Goal: Check status: Check status

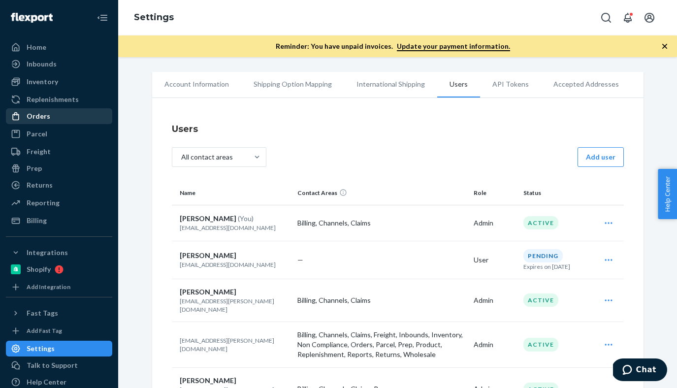
click at [50, 115] on div "Orders" at bounding box center [59, 116] width 104 height 14
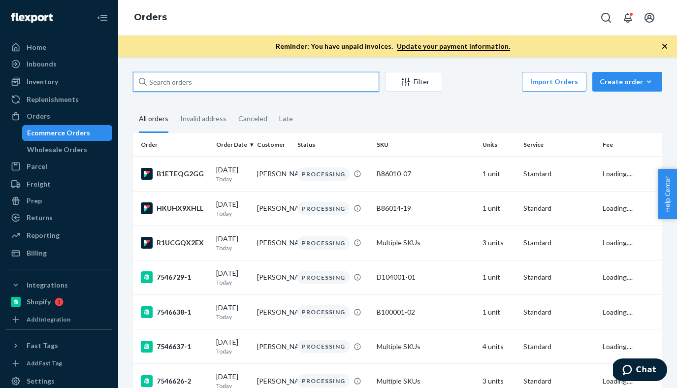
click at [242, 85] on input "text" at bounding box center [256, 82] width 246 height 20
paste input "[STREET_ADDRESS]"
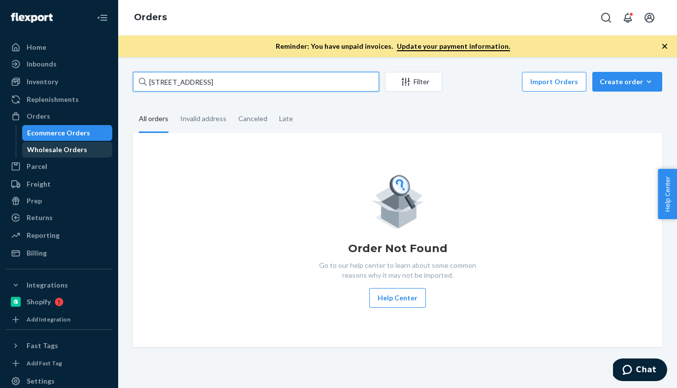
type input "[STREET_ADDRESS]"
click at [56, 154] on div "Wholesale Orders" at bounding box center [57, 150] width 60 height 10
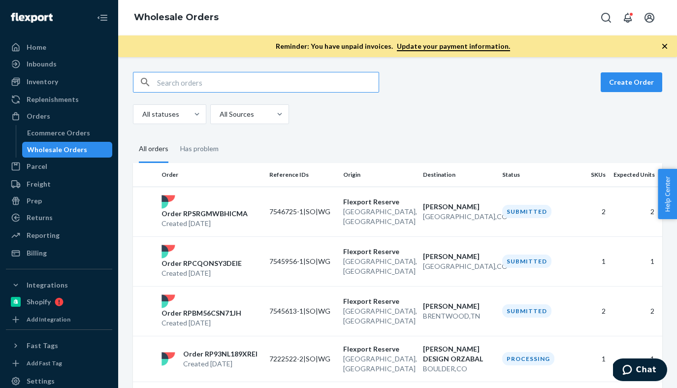
click at [203, 87] on input "text" at bounding box center [267, 82] width 221 height 20
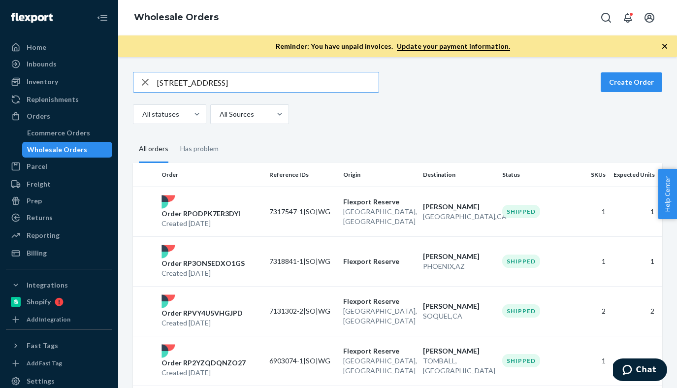
drag, startPoint x: 222, startPoint y: 85, endPoint x: 141, endPoint y: 79, distance: 81.4
click at [141, 83] on div "[STREET_ADDRESS]" at bounding box center [255, 82] width 245 height 20
type input "[PERSON_NAME]"
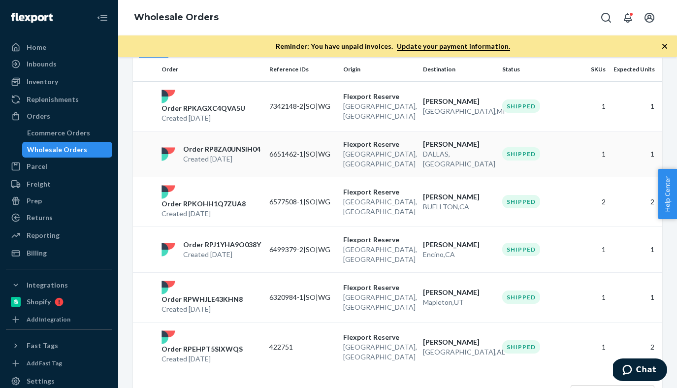
scroll to position [109, 0]
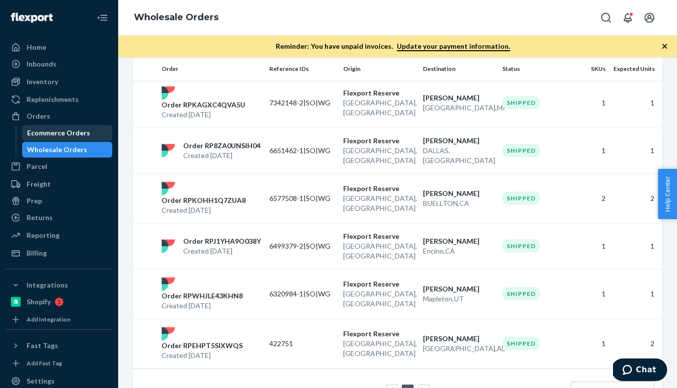
click at [67, 133] on div "Ecommerce Orders" at bounding box center [58, 133] width 63 height 10
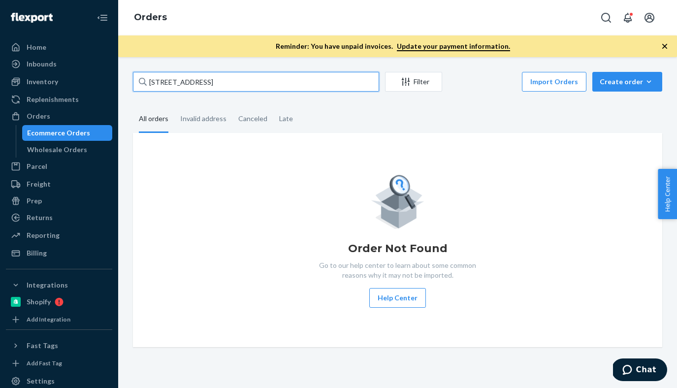
click at [214, 86] on input "[STREET_ADDRESS]" at bounding box center [256, 82] width 246 height 20
type input "[PERSON_NAME]"
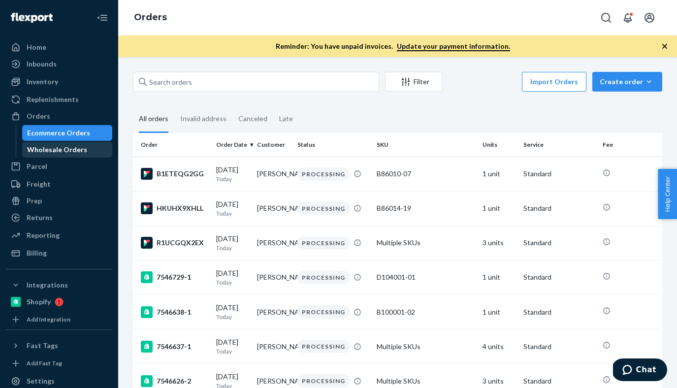
click at [60, 151] on div "Wholesale Orders" at bounding box center [57, 150] width 60 height 10
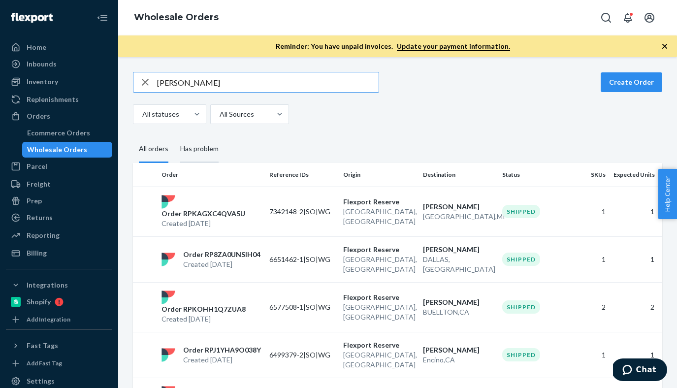
click at [217, 149] on div "Has problem" at bounding box center [199, 149] width 38 height 27
click at [174, 136] on input "Has problem" at bounding box center [174, 136] width 0 height 0
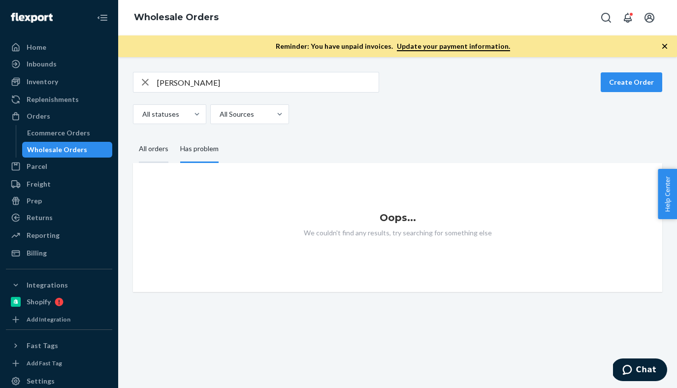
click at [136, 151] on div "All orders" at bounding box center [153, 149] width 41 height 27
click at [133, 136] on input "All orders" at bounding box center [133, 136] width 0 height 0
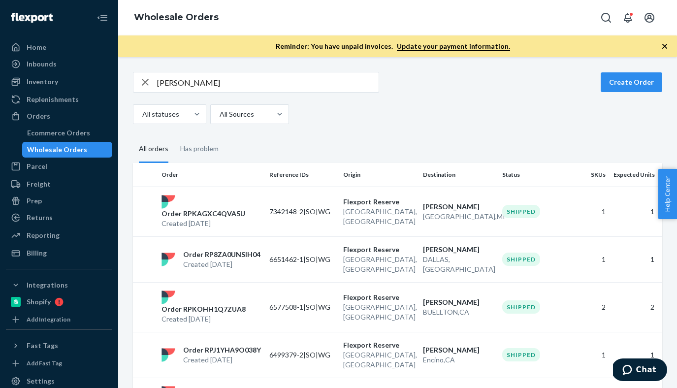
click at [226, 79] on input "[PERSON_NAME]" at bounding box center [267, 82] width 221 height 20
paste input "[PERSON_NAME]"
click at [216, 78] on input "[PERSON_NAME]" at bounding box center [267, 82] width 221 height 20
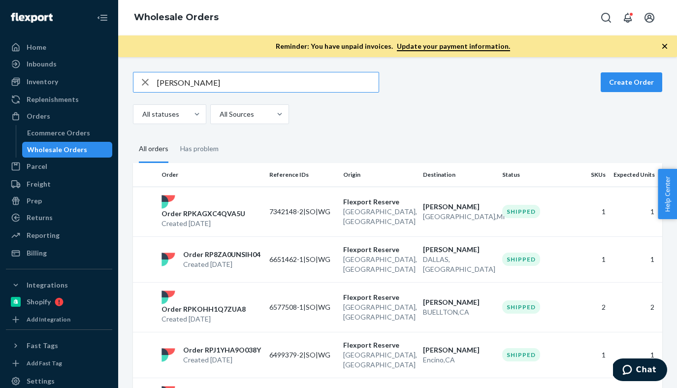
click at [216, 78] on input "[PERSON_NAME]" at bounding box center [267, 82] width 221 height 20
click at [198, 85] on input "[PERSON_NAME]" at bounding box center [267, 82] width 221 height 20
paste input "[PERSON_NAME]"
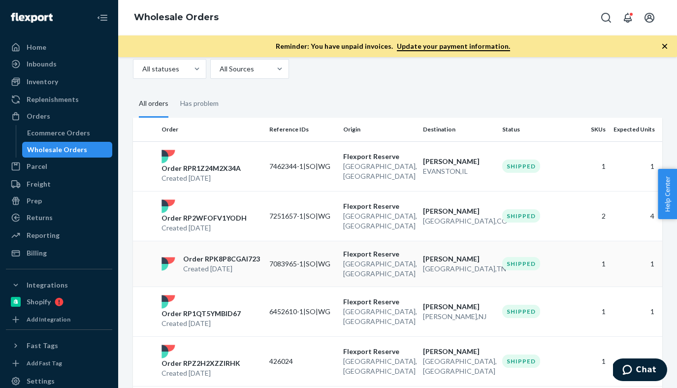
scroll to position [95, 0]
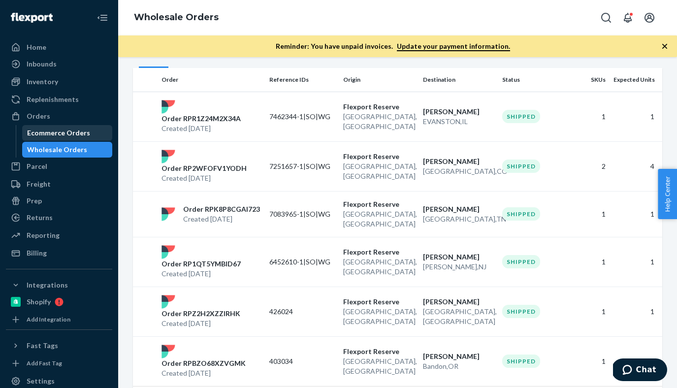
type input "[PERSON_NAME]"
click at [80, 133] on div "Ecommerce Orders" at bounding box center [58, 133] width 63 height 10
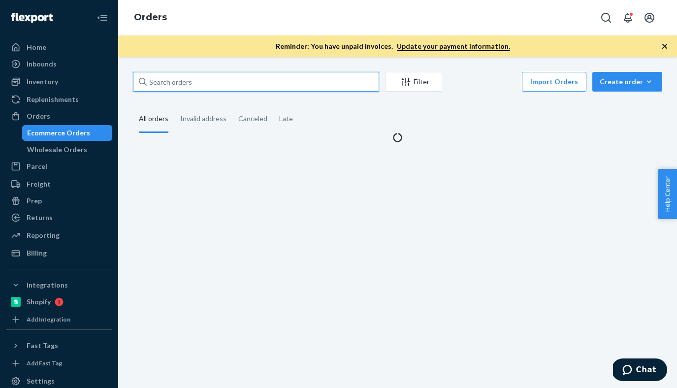
click at [194, 75] on input "text" at bounding box center [256, 82] width 246 height 20
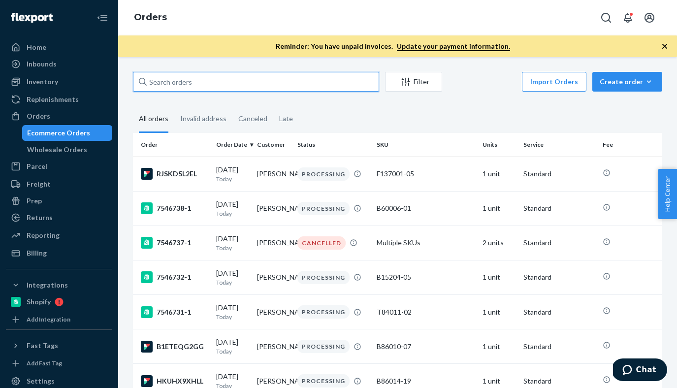
paste input "[PERSON_NAME]"
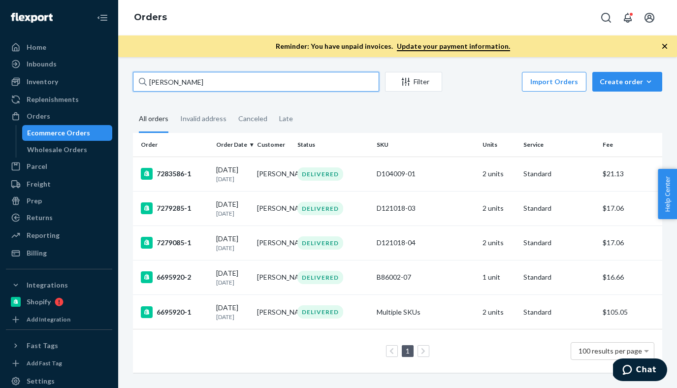
type input "[PERSON_NAME]"
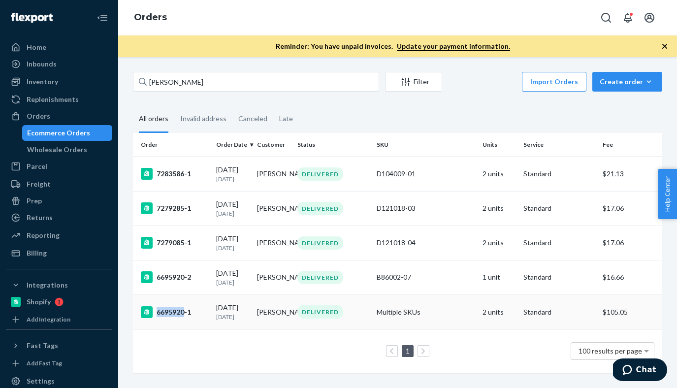
click at [165, 314] on div "6695920-1" at bounding box center [174, 312] width 67 height 12
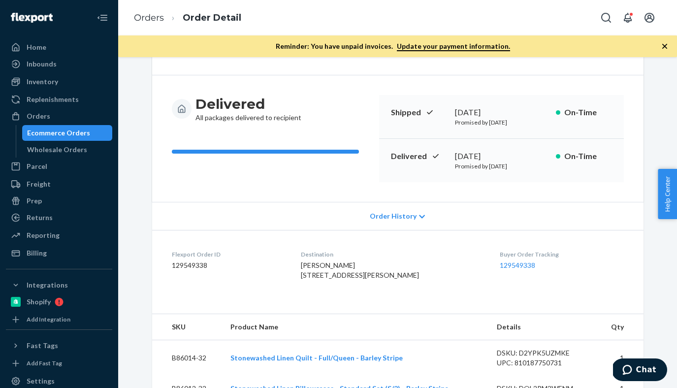
scroll to position [312, 0]
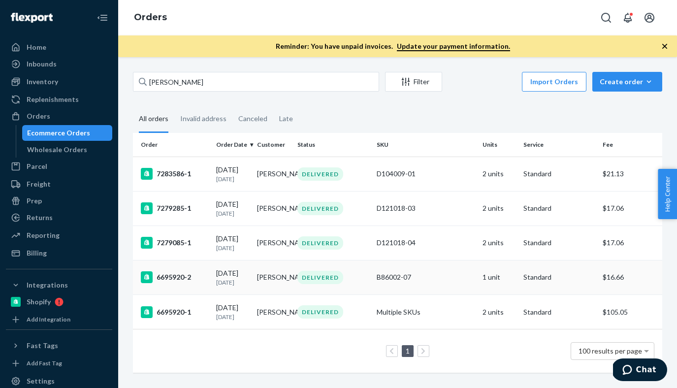
click at [173, 283] on div "6695920-2" at bounding box center [174, 277] width 67 height 12
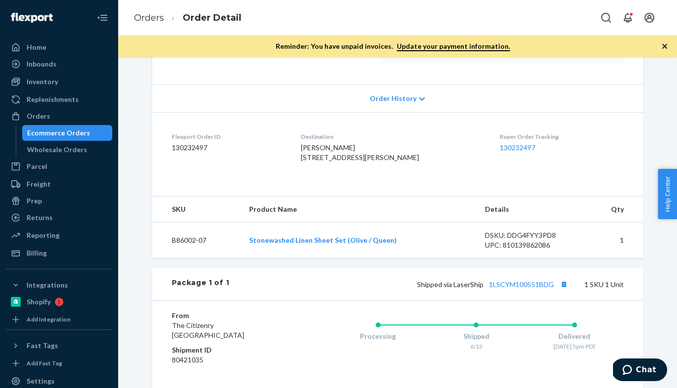
scroll to position [189, 0]
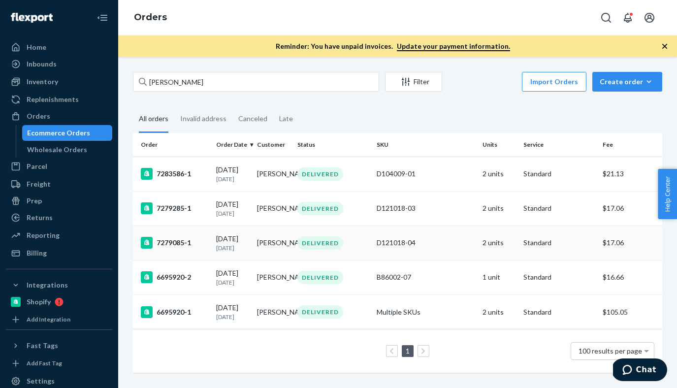
click at [179, 248] on div "7279085-1" at bounding box center [174, 243] width 67 height 12
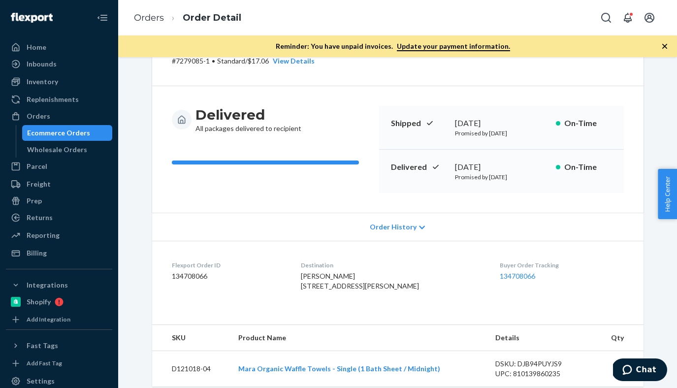
scroll to position [316, 0]
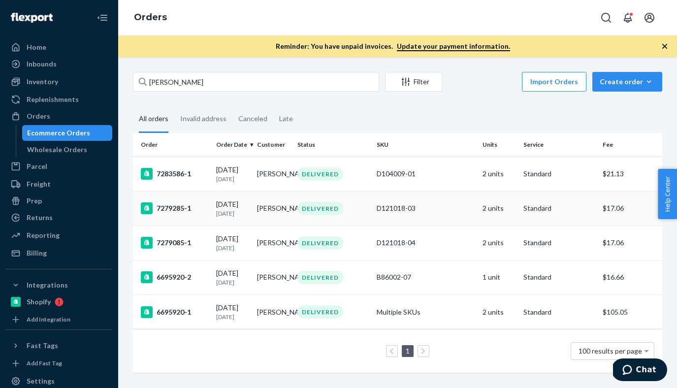
click at [175, 209] on div "7279285-1" at bounding box center [174, 208] width 67 height 12
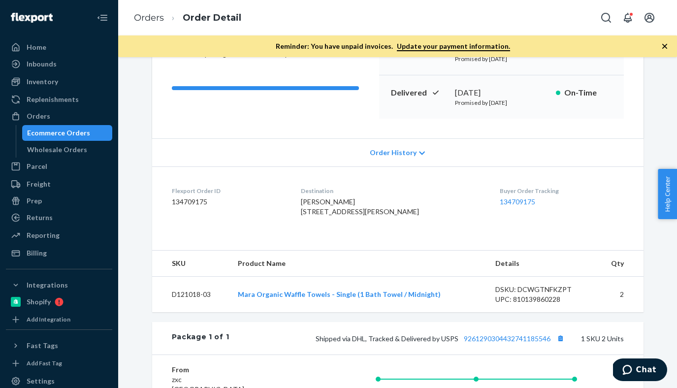
scroll to position [183, 0]
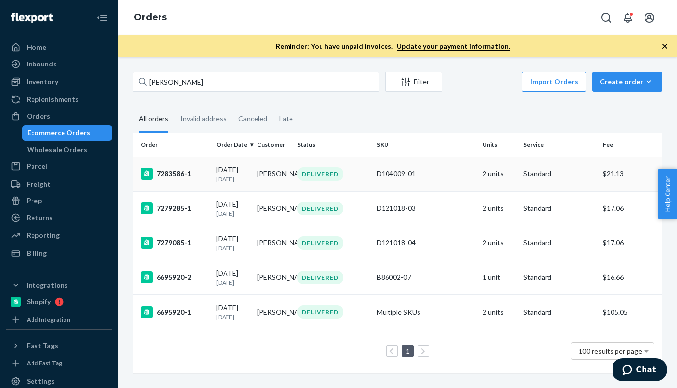
click at [188, 175] on div "7283586-1" at bounding box center [174, 174] width 67 height 12
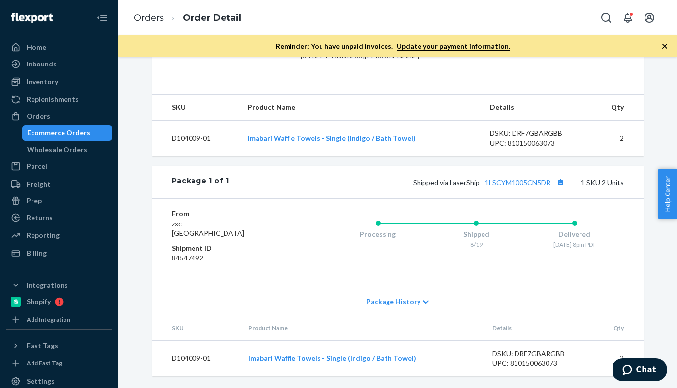
scroll to position [316, 0]
click at [35, 80] on div "Inventory" at bounding box center [42, 82] width 31 height 10
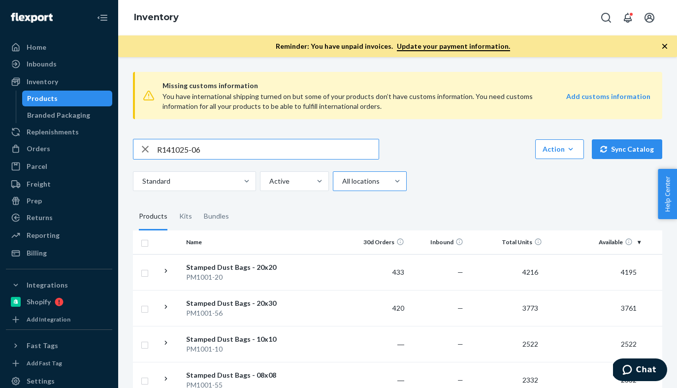
type input "R141025-06"
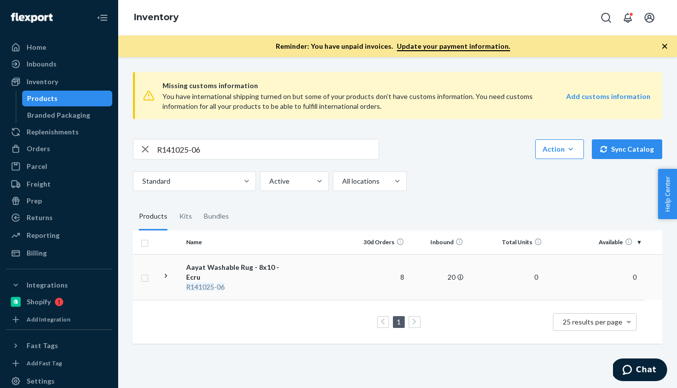
click at [165, 274] on icon at bounding box center [165, 275] width 9 height 9
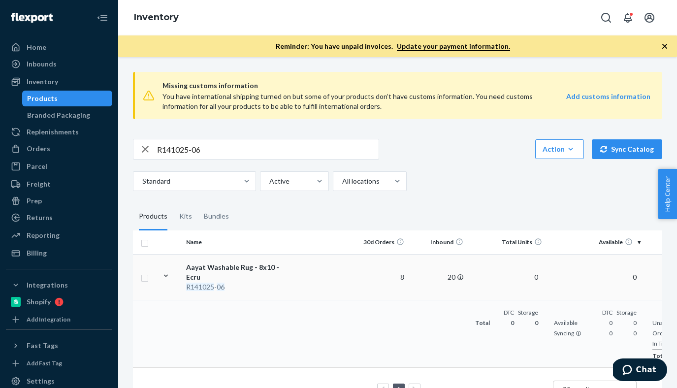
scroll to position [27, 0]
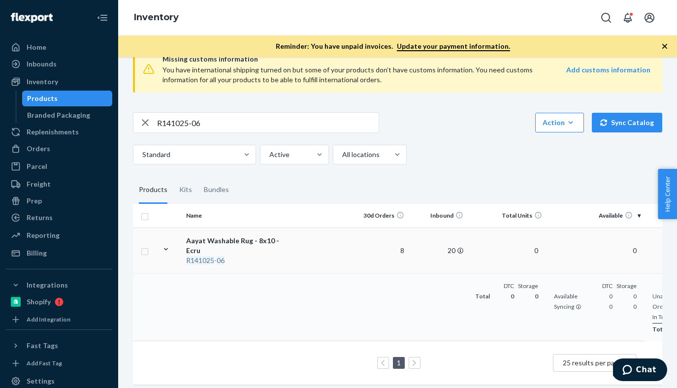
click at [401, 250] on td "8" at bounding box center [378, 250] width 59 height 46
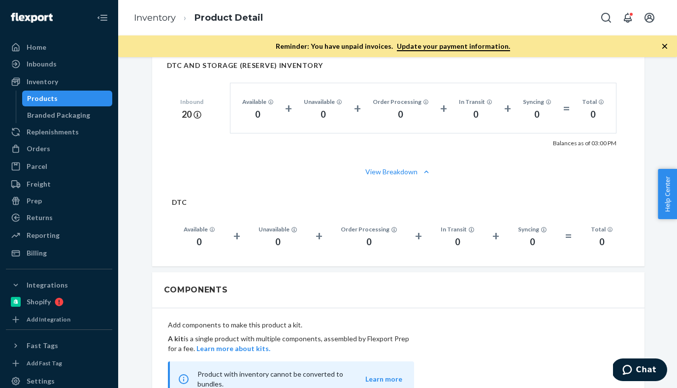
scroll to position [551, 0]
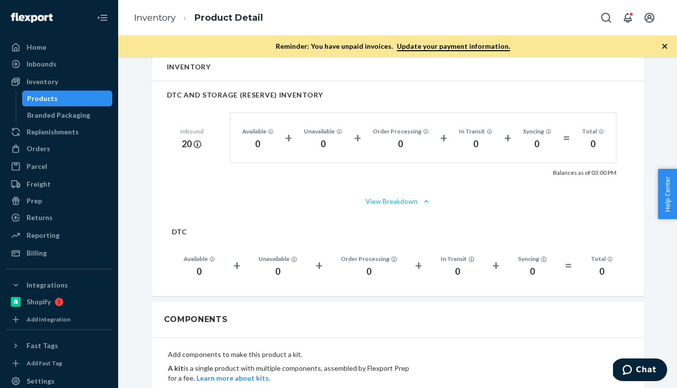
click at [412, 202] on button "View Breakdown" at bounding box center [398, 201] width 463 height 10
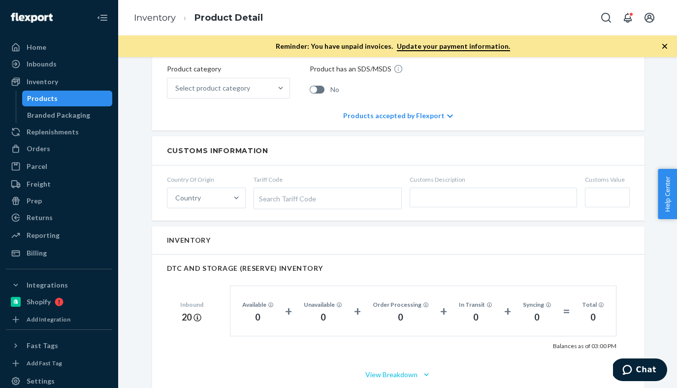
scroll to position [372, 0]
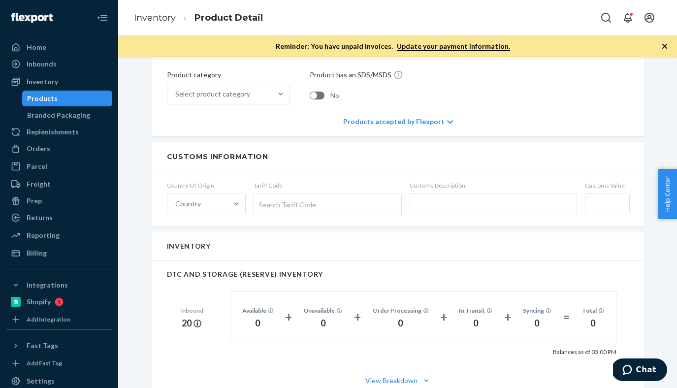
click at [432, 128] on div "Products accepted by Flexport" at bounding box center [398, 122] width 110 height 30
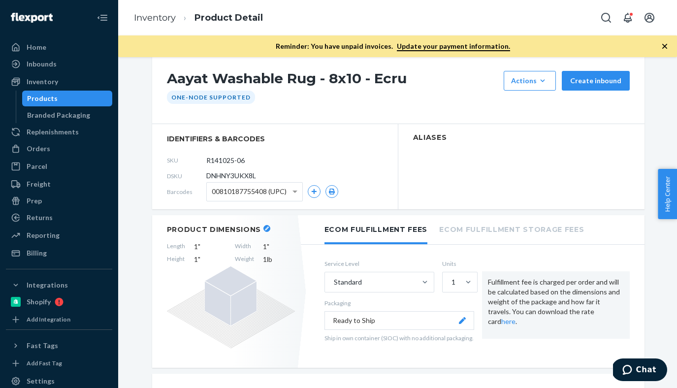
scroll to position [17, 0]
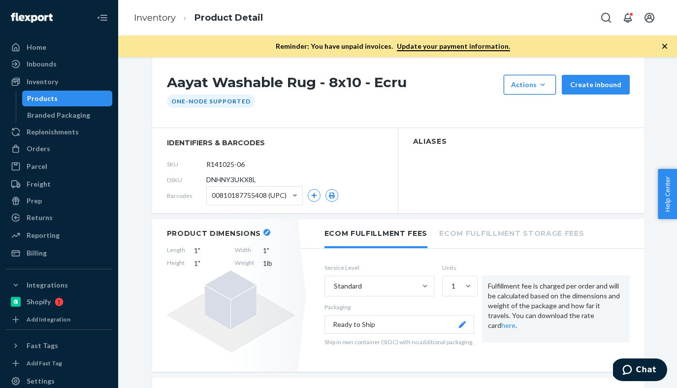
click at [554, 84] on button "Actions Add components Hide" at bounding box center [529, 85] width 52 height 20
click at [420, 111] on div "Aayat Washable Rug - 8x10 - Ecru Actions Add components Hide Create inbound One…" at bounding box center [398, 91] width 492 height 73
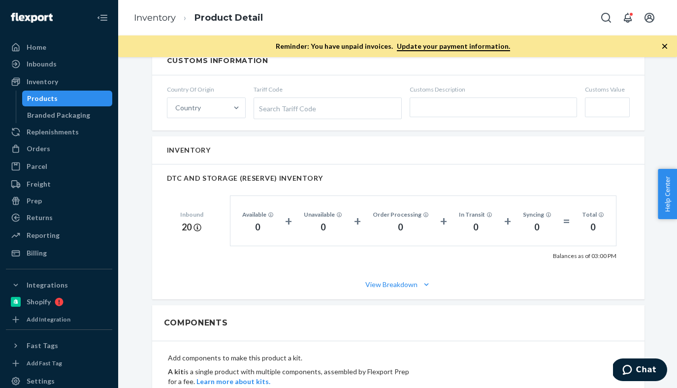
click at [271, 145] on div "Inventory" at bounding box center [398, 150] width 492 height 28
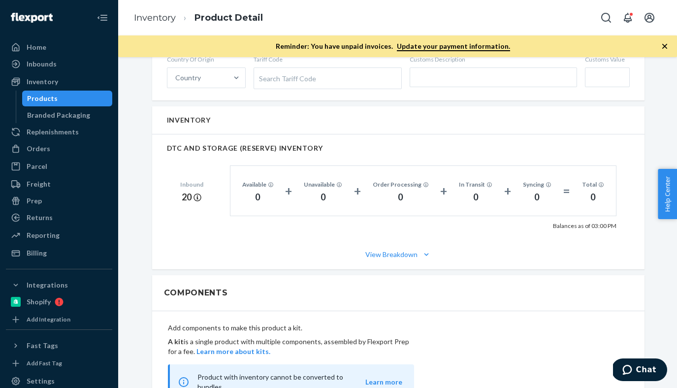
scroll to position [712, 0]
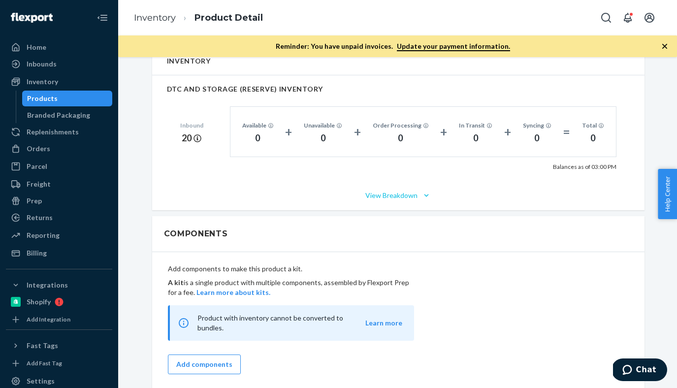
click at [421, 193] on icon "button" at bounding box center [426, 195] width 10 height 10
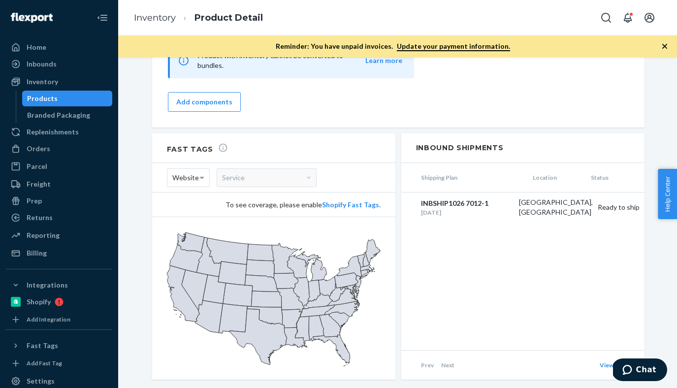
scroll to position [1066, 0]
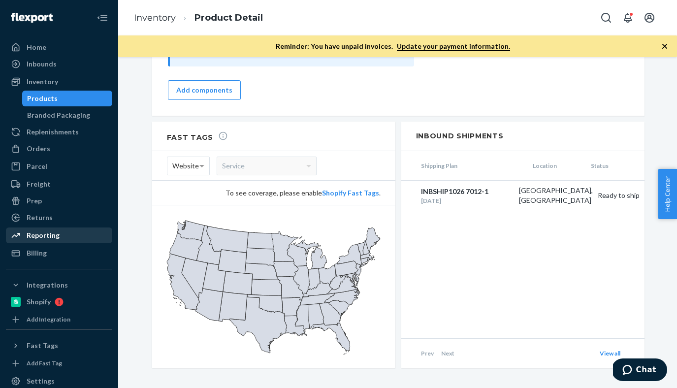
click at [65, 236] on div "Reporting" at bounding box center [59, 235] width 104 height 14
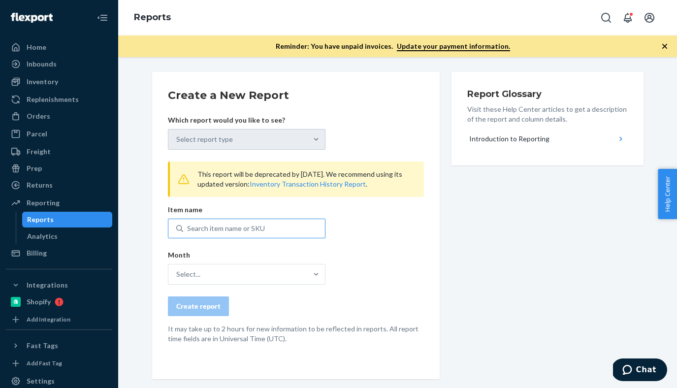
click at [210, 229] on div "Search item name or SKU" at bounding box center [226, 228] width 78 height 10
click at [188, 229] on input "Search item name or SKU" at bounding box center [187, 228] width 1 height 10
paste input "R141025-06"
type input "R141025-06"
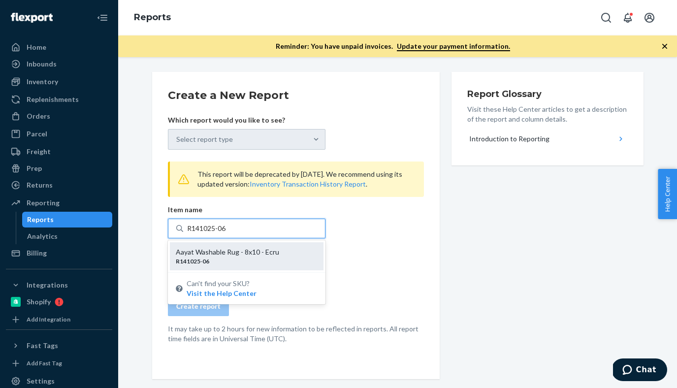
click at [301, 253] on div "Aayat Washable Rug - 8x10 - Ecru" at bounding box center [243, 252] width 134 height 10
click at [227, 233] on input "R141025-06" at bounding box center [207, 228] width 40 height 10
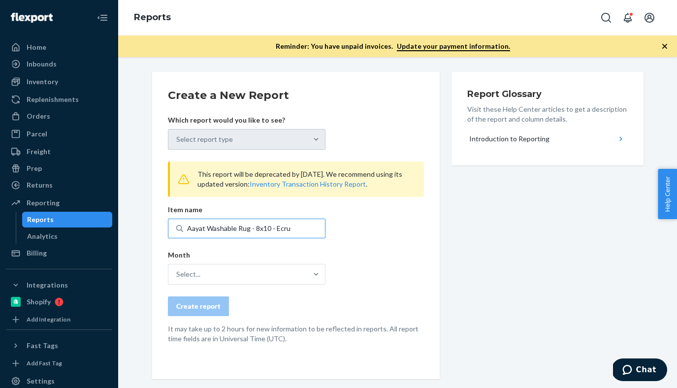
click at [311, 140] on div "Select report type" at bounding box center [246, 139] width 157 height 21
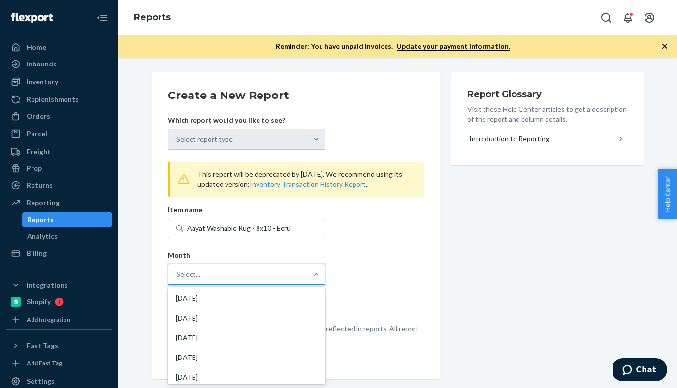
click at [195, 274] on div "Select..." at bounding box center [188, 274] width 24 height 10
click at [177, 274] on input "option [DATE] focused, 1 of 20. 20 results available. Use Up and Down to choose…" at bounding box center [176, 274] width 1 height 10
click at [233, 299] on div "[DATE]" at bounding box center [247, 298] width 154 height 20
click at [177, 279] on input "option [DATE] focused, 1 of 20. 20 results available. Use Up and Down to choose…" at bounding box center [176, 274] width 1 height 10
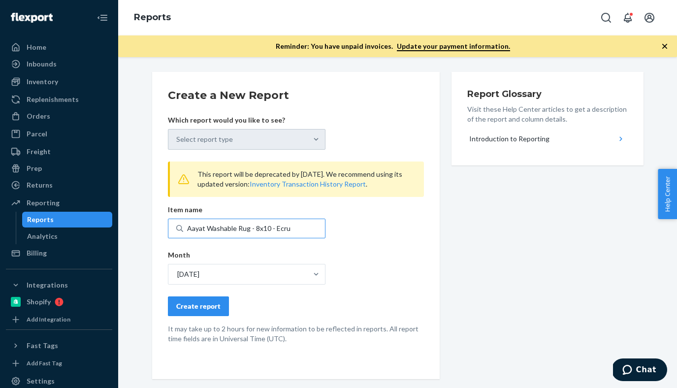
click at [208, 309] on div "Create report" at bounding box center [198, 306] width 44 height 10
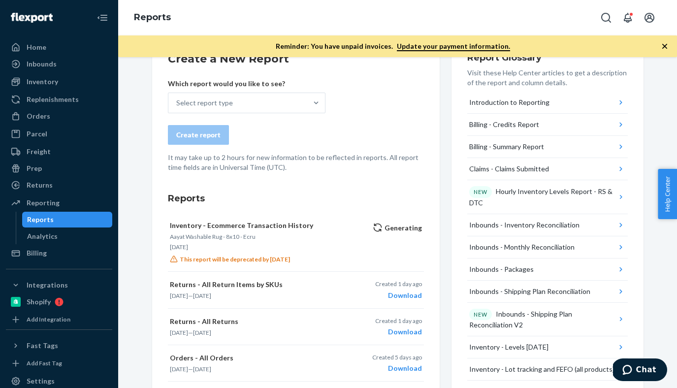
scroll to position [38, 0]
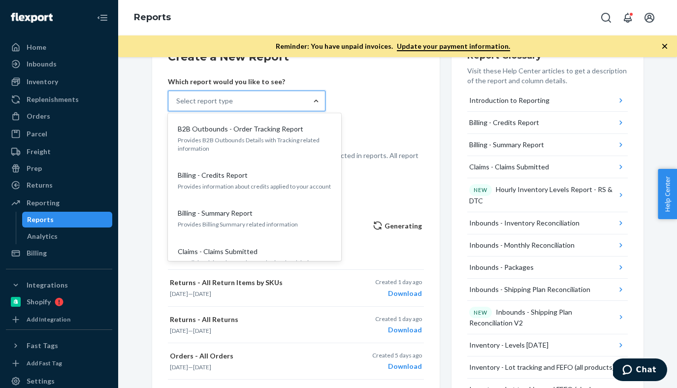
click at [308, 103] on div at bounding box center [316, 101] width 18 height 10
click at [177, 103] on input "option B2B Outbounds - Order Tracking Report focused, 1 of 32. 32 results avail…" at bounding box center [176, 101] width 1 height 10
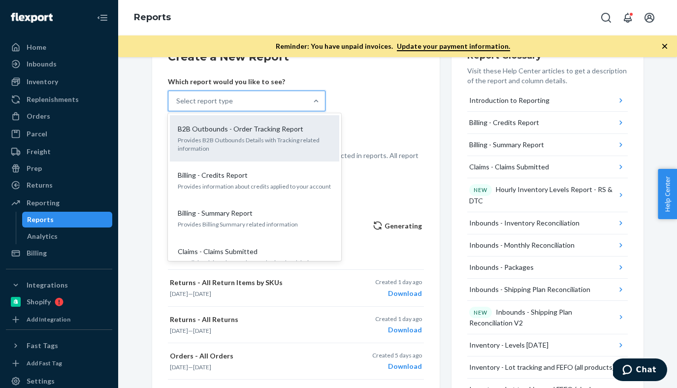
click at [326, 147] on p "Provides B2B Outbounds Details with Tracking related information" at bounding box center [255, 144] width 154 height 17
click at [177, 106] on input "option B2B Outbounds - Order Tracking Report focused, 1 of 32. 32 results avail…" at bounding box center [176, 101] width 1 height 10
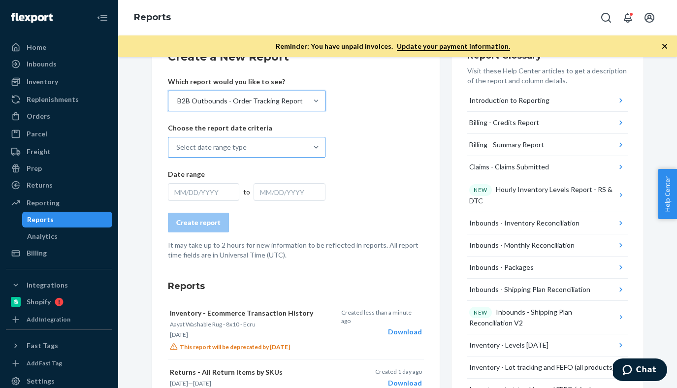
click at [282, 142] on div "Select date range type" at bounding box center [237, 147] width 139 height 20
click at [177, 142] on input "Select date range type" at bounding box center [176, 147] width 1 height 10
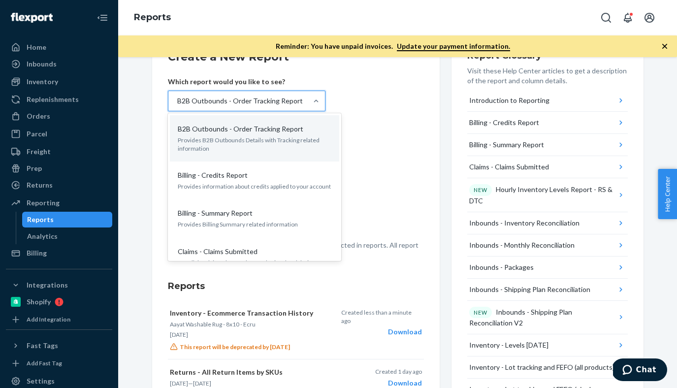
click at [300, 101] on div "B2B Outbounds - Order Tracking Report" at bounding box center [237, 101] width 139 height 20
click at [177, 101] on input "option B2B Outbounds - Order Tracking Report, selected. option B2B Outbounds - …" at bounding box center [176, 101] width 1 height 10
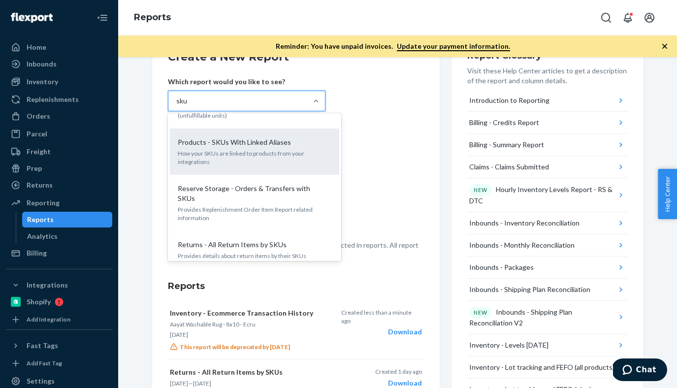
scroll to position [0, 0]
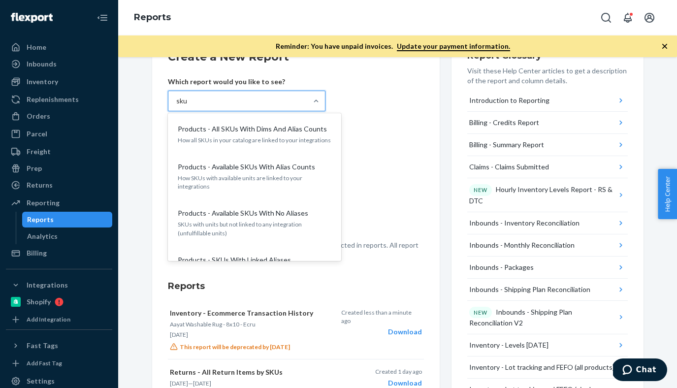
type input "sku"
click at [392, 134] on form "Create a New Report Which report would you like to see? option B2B Outbounds - …" at bounding box center [296, 154] width 256 height 211
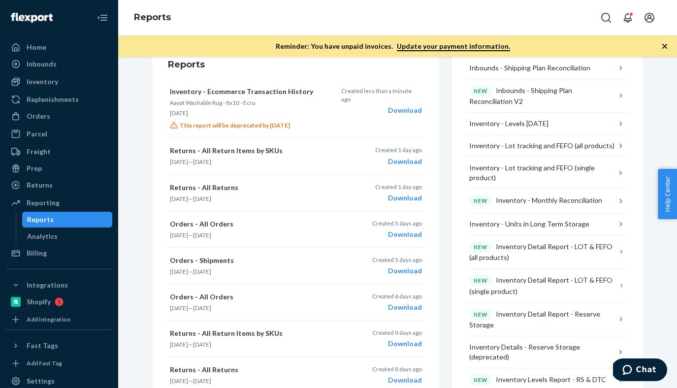
scroll to position [263, 0]
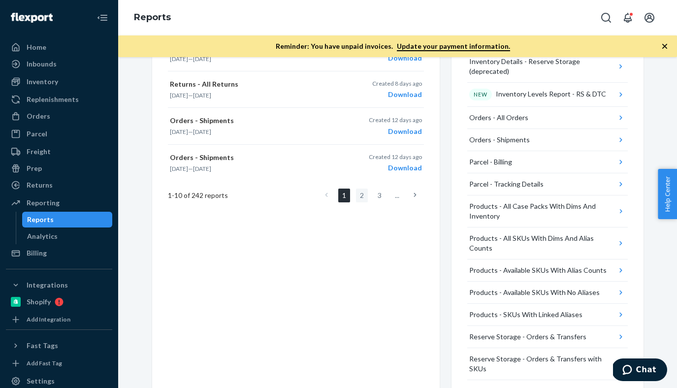
click at [360, 202] on link "2" at bounding box center [362, 195] width 12 height 14
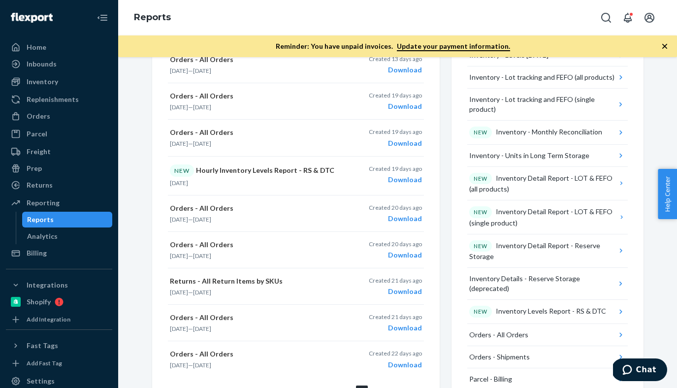
scroll to position [0, 0]
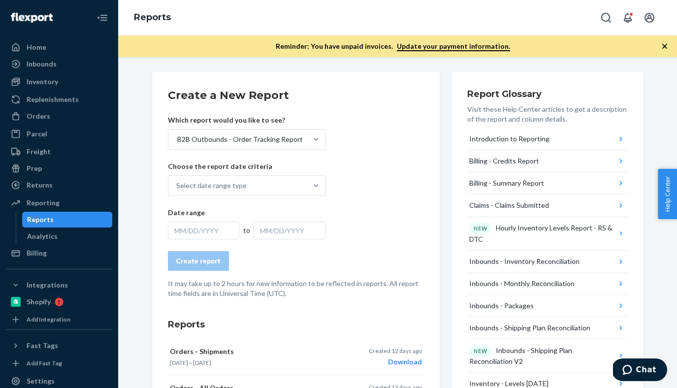
click at [87, 217] on div "Reports" at bounding box center [67, 220] width 89 height 14
click at [45, 242] on div "Analytics" at bounding box center [67, 236] width 89 height 14
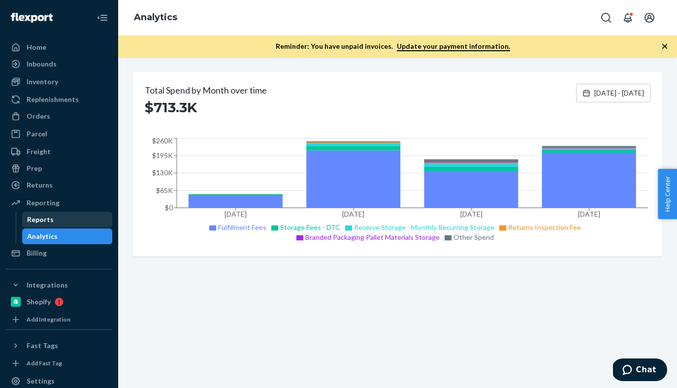
click at [32, 221] on div "Reports" at bounding box center [40, 220] width 27 height 10
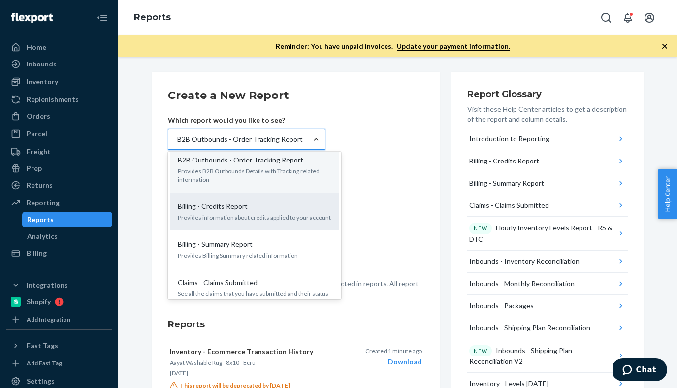
scroll to position [9, 0]
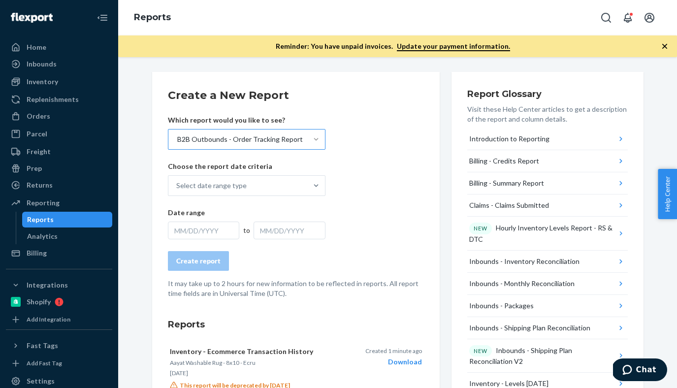
click at [416, 170] on form "Create a New Report Which report would you like to see? B2B Outbounds - Order T…" at bounding box center [296, 193] width 256 height 211
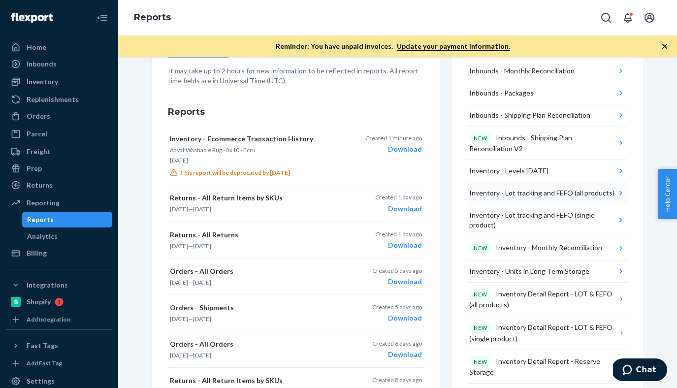
scroll to position [216, 0]
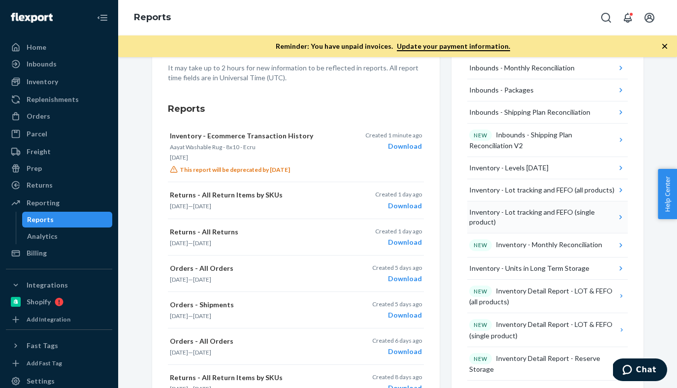
click at [553, 219] on div "Inventory - Lot tracking and FEFO (single product)" at bounding box center [542, 217] width 147 height 20
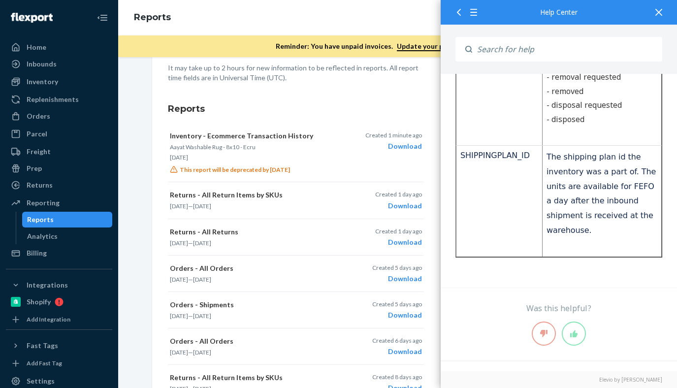
scroll to position [931, 0]
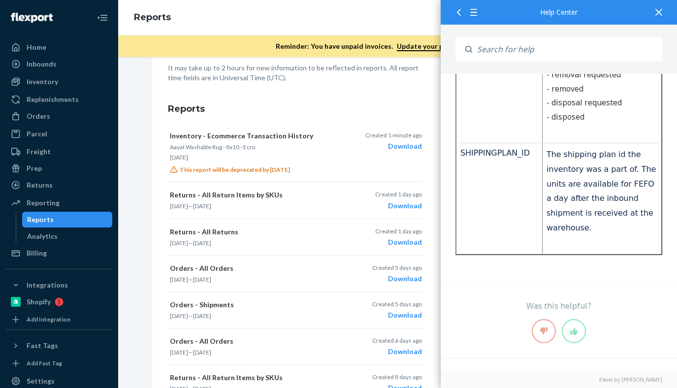
click at [656, 8] on div at bounding box center [659, 12] width 22 height 24
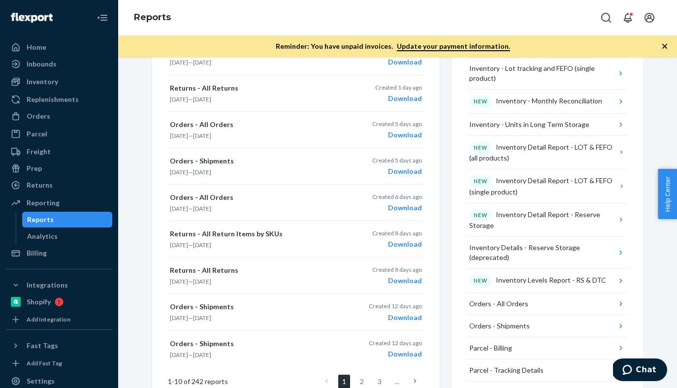
scroll to position [369, 0]
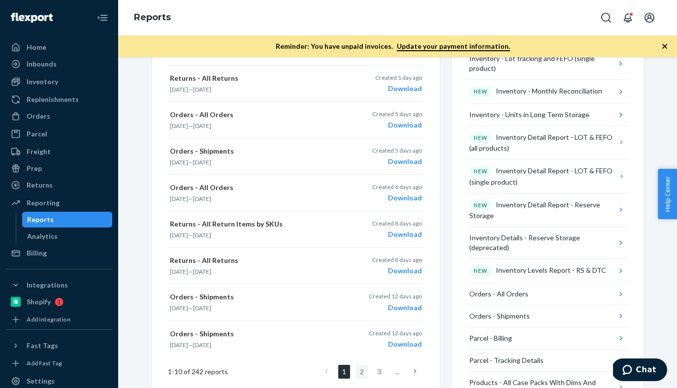
click at [359, 371] on link "2" at bounding box center [362, 372] width 12 height 14
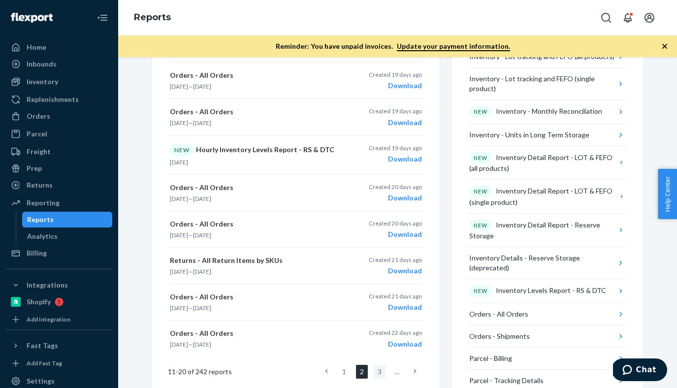
click at [376, 371] on link "3" at bounding box center [379, 372] width 12 height 14
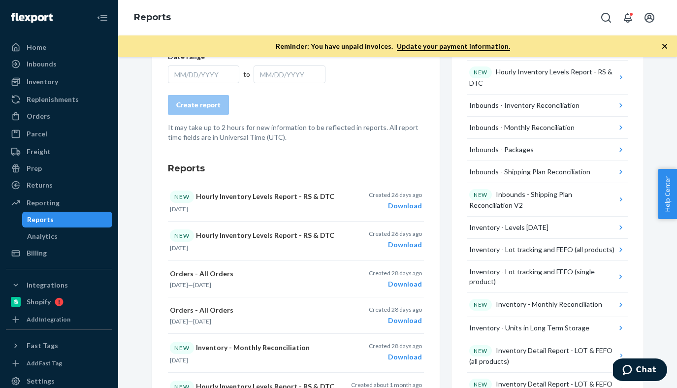
scroll to position [140, 0]
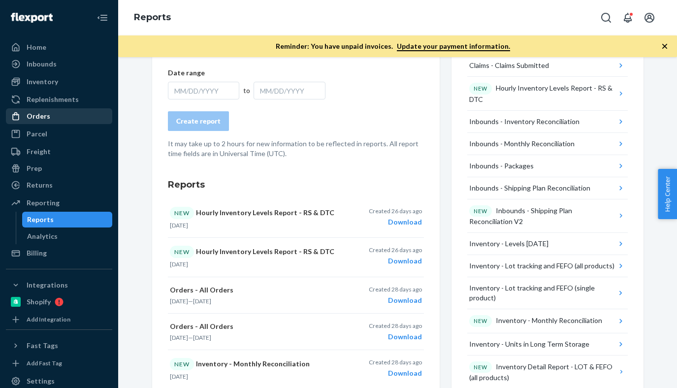
click at [54, 123] on div "Orders" at bounding box center [59, 116] width 104 height 14
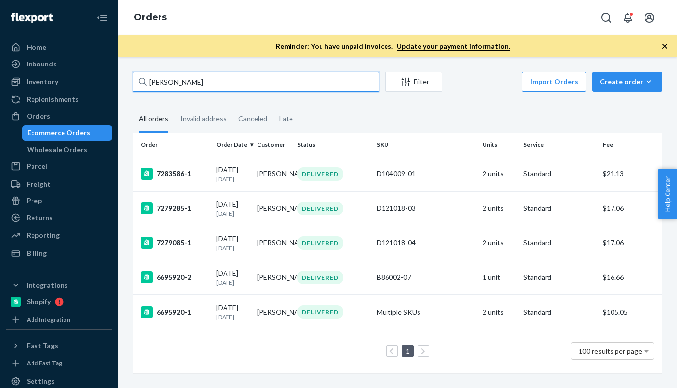
click at [213, 85] on input "[PERSON_NAME]" at bounding box center [256, 82] width 246 height 20
paste input "R141025-06"
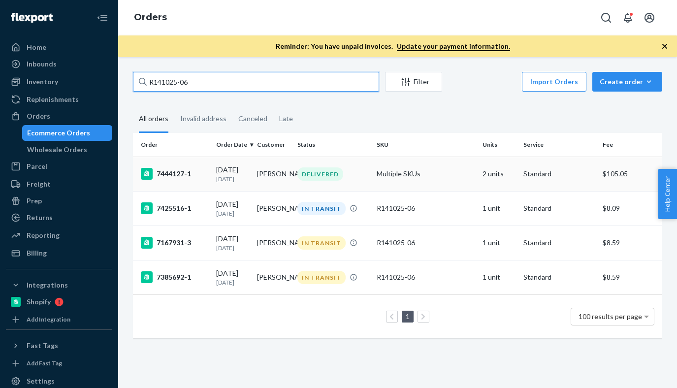
type input "R141025-06"
click at [201, 183] on td "7444127-1" at bounding box center [172, 173] width 79 height 34
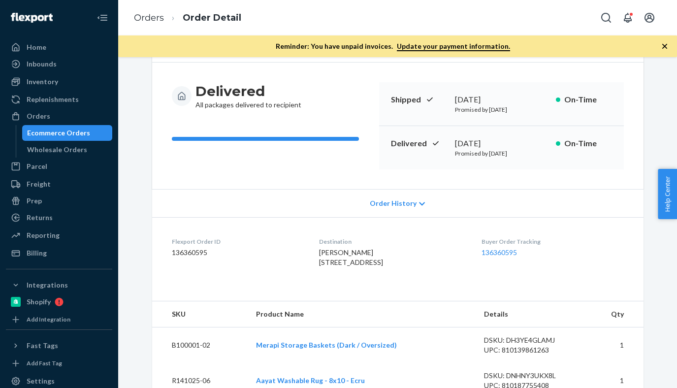
scroll to position [137, 0]
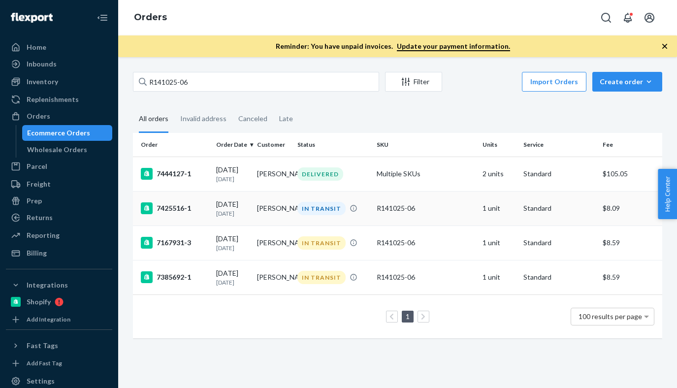
click at [181, 211] on div "7425516-1" at bounding box center [174, 208] width 67 height 12
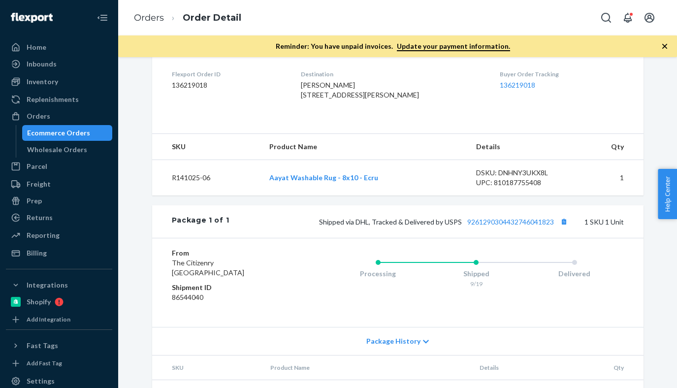
scroll to position [285, 0]
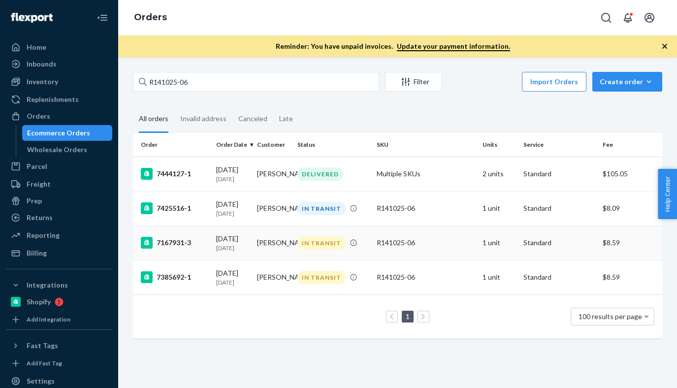
click at [170, 248] on div "7167931-3" at bounding box center [174, 243] width 67 height 12
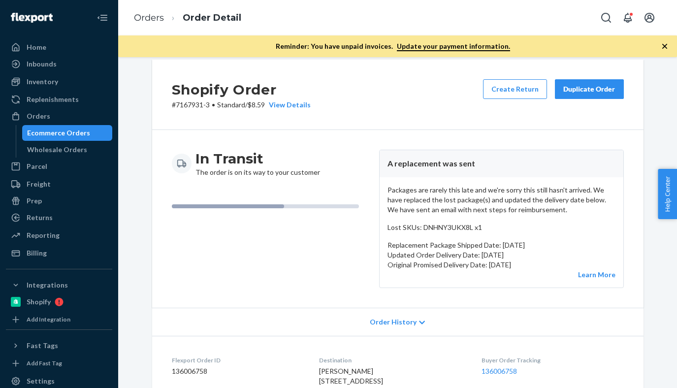
scroll to position [14, 0]
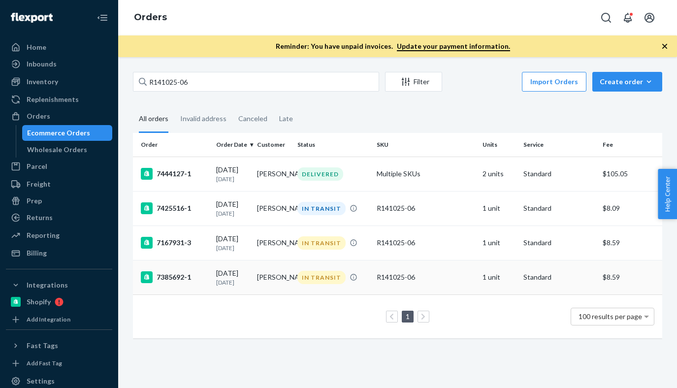
click at [189, 289] on td "7385692-1" at bounding box center [172, 277] width 79 height 34
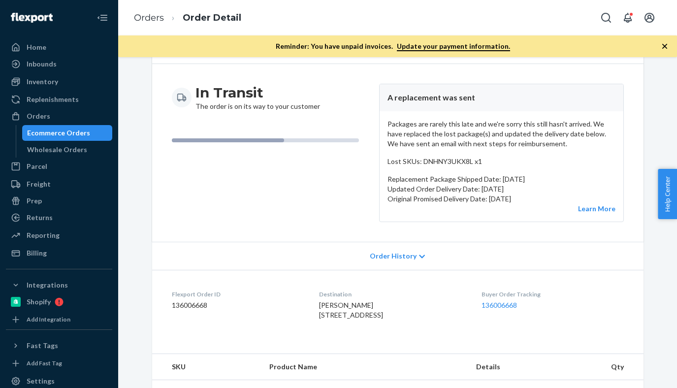
scroll to position [142, 0]
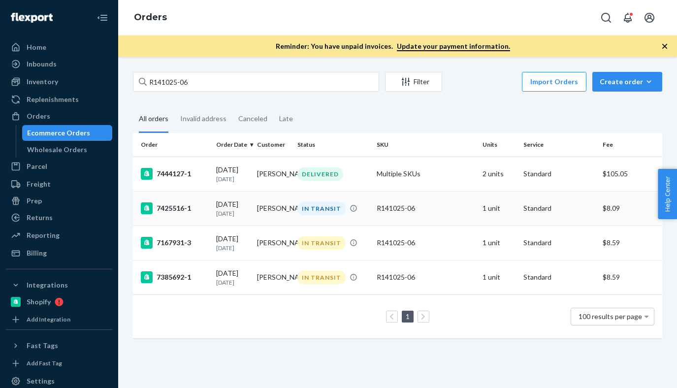
click at [230, 210] on p "[DATE]" at bounding box center [232, 213] width 32 height 8
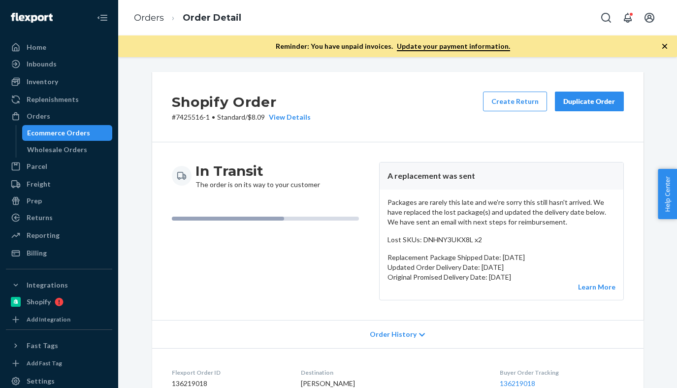
click at [664, 47] on icon "button" at bounding box center [664, 46] width 10 height 10
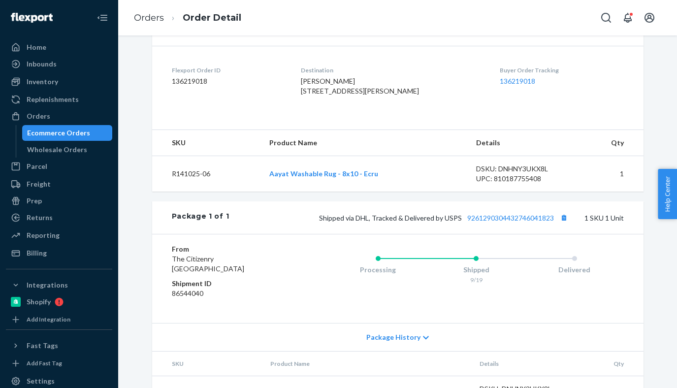
scroll to position [336, 0]
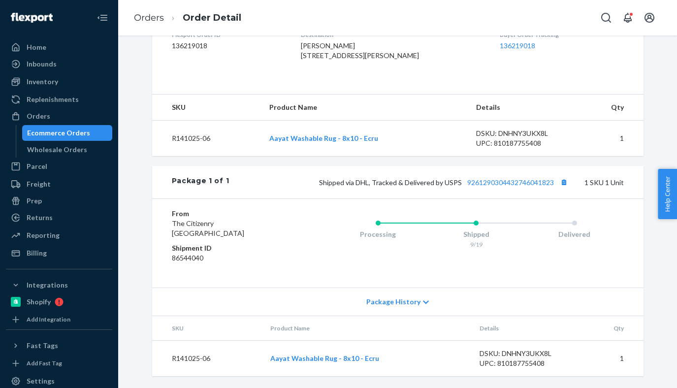
click at [423, 298] on div "Package History" at bounding box center [397, 301] width 491 height 28
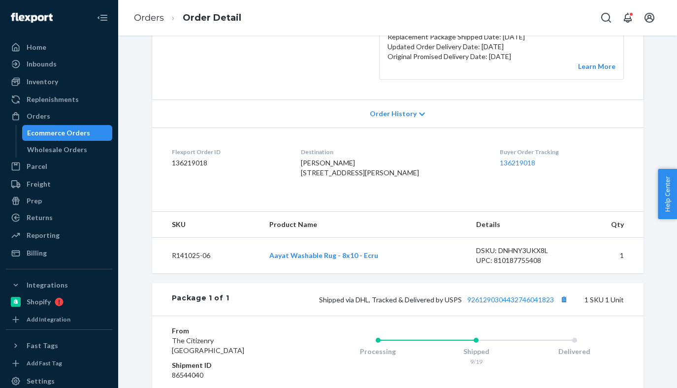
scroll to position [0, 0]
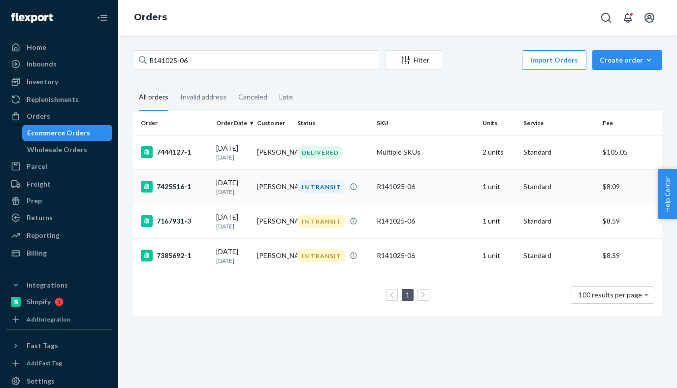
click at [209, 190] on td "7425516-1" at bounding box center [172, 186] width 79 height 34
click at [197, 220] on div "7167931-3" at bounding box center [174, 221] width 67 height 12
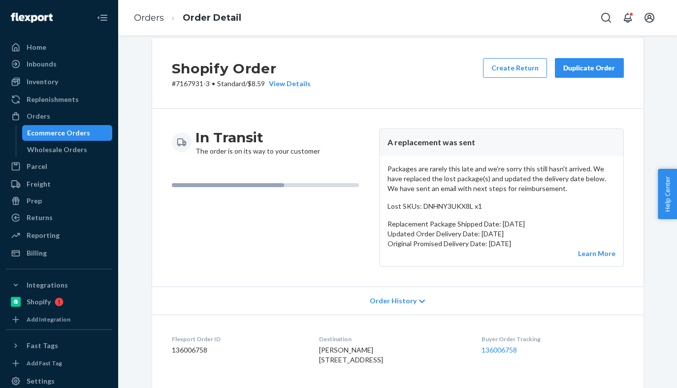
scroll to position [22, 0]
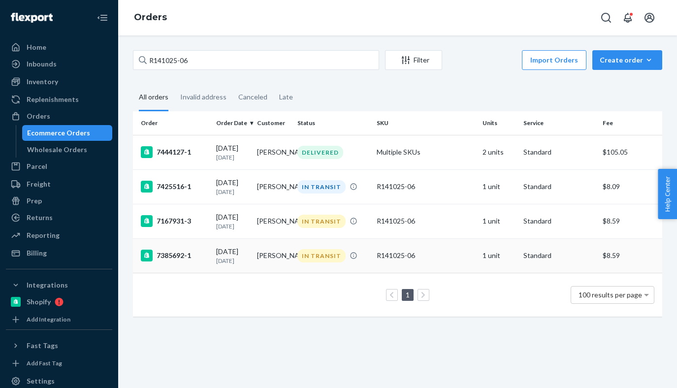
click at [184, 261] on div "7385692-1" at bounding box center [174, 255] width 67 height 12
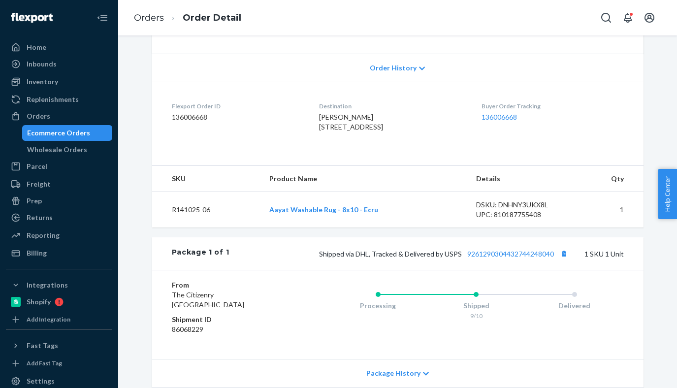
scroll to position [261, 0]
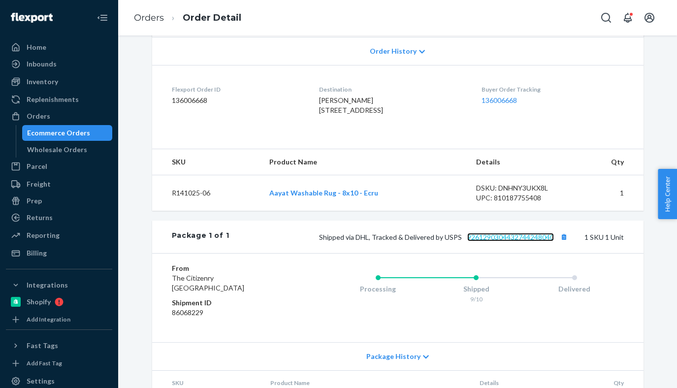
click at [488, 241] on link "9261290304432744248040" at bounding box center [510, 237] width 87 height 8
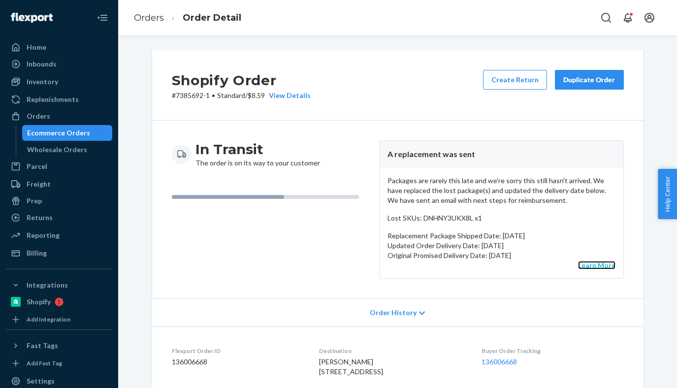
click at [583, 266] on link "Learn More" at bounding box center [596, 265] width 37 height 8
